Goal: Find specific page/section: Find specific page/section

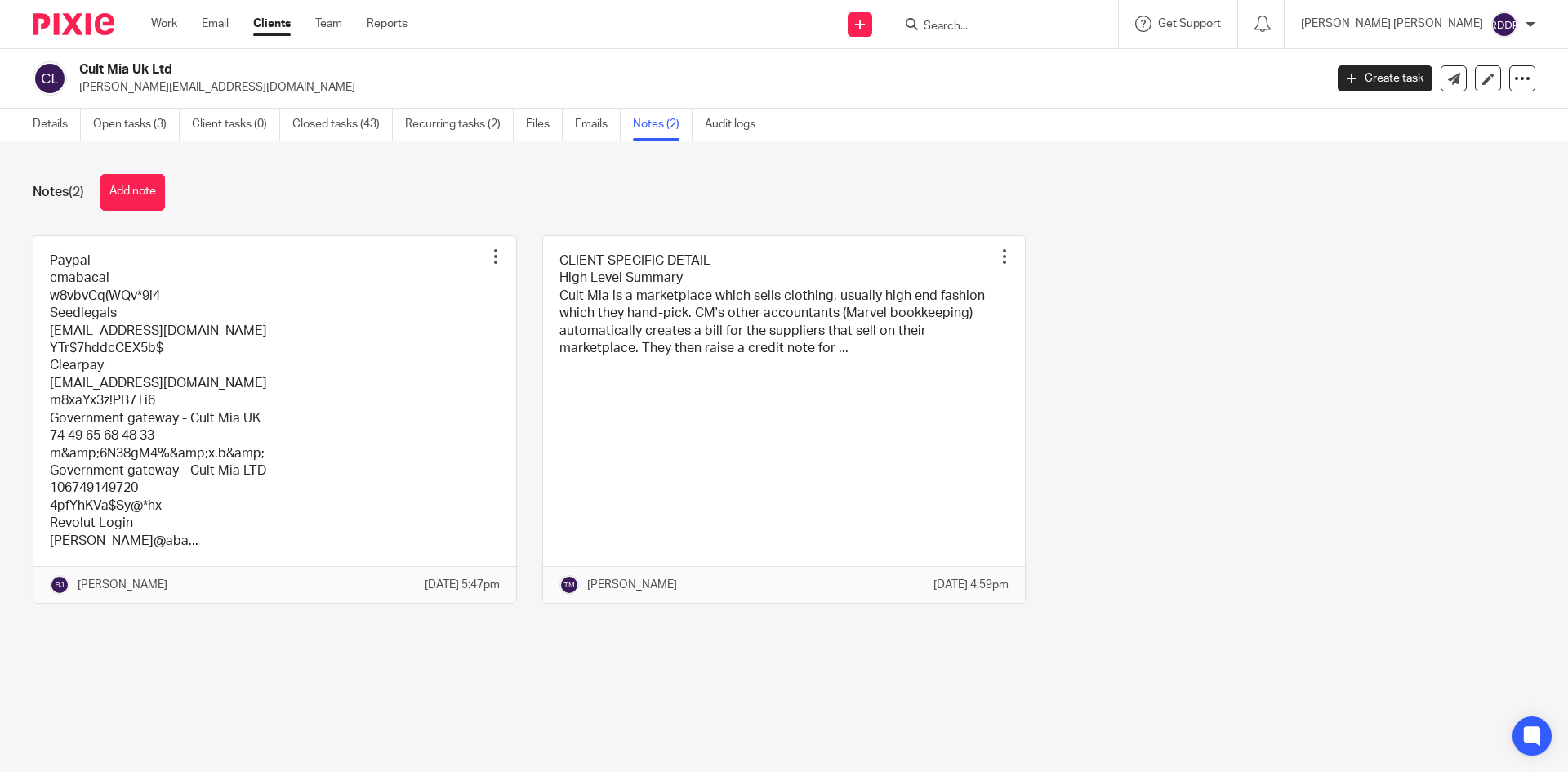
click at [1029, 24] on input "Search" at bounding box center [995, 27] width 147 height 15
type input "laylo"
click at [1036, 67] on link at bounding box center [1077, 70] width 317 height 37
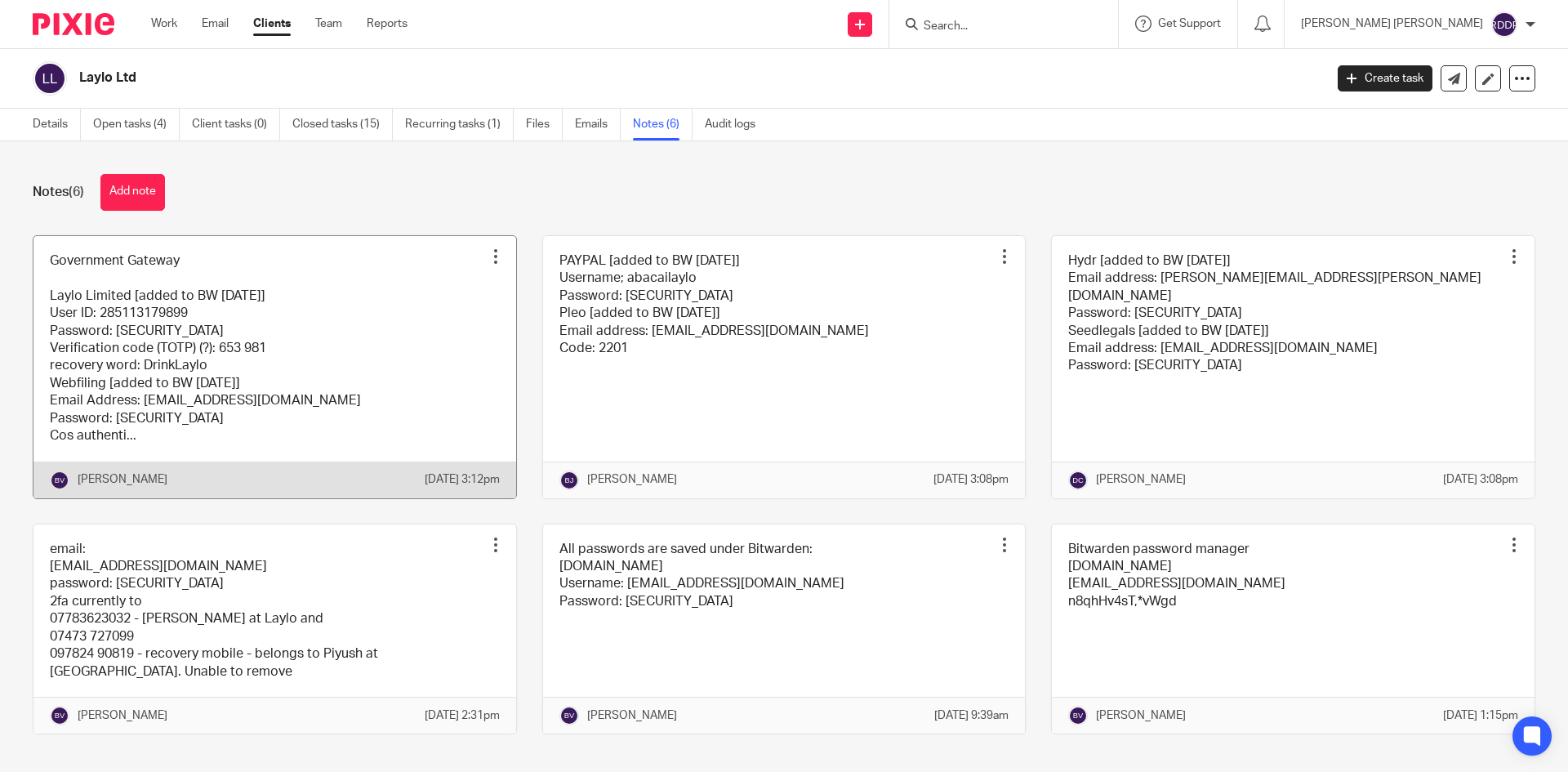
click at [432, 371] on link at bounding box center [274, 367] width 483 height 263
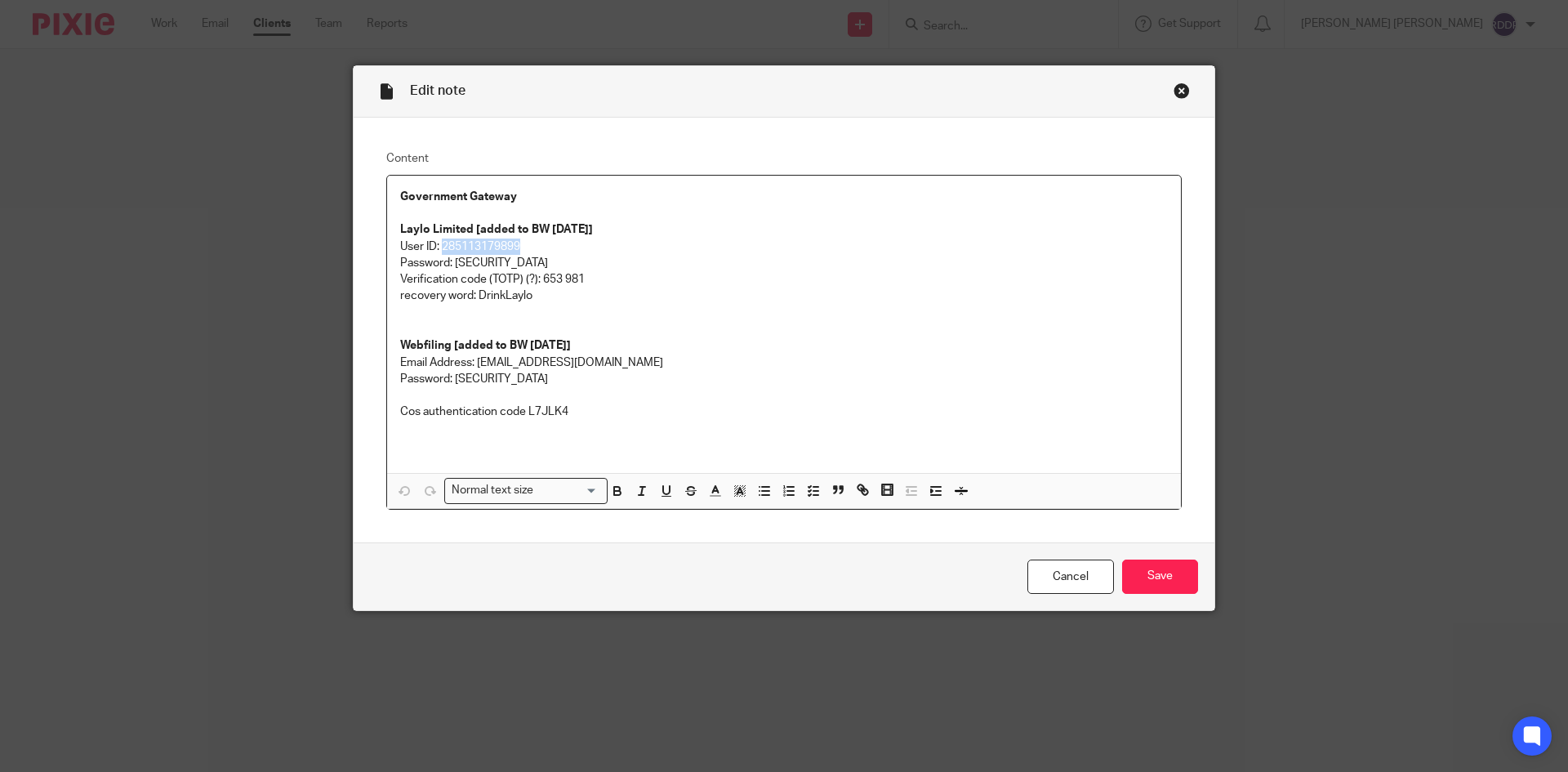
drag, startPoint x: 438, startPoint y: 243, endPoint x: 516, endPoint y: 246, distance: 78.1
click at [516, 246] on p "User ID: 285113179899" at bounding box center [784, 247] width 768 height 17
copy p "285113179899"
